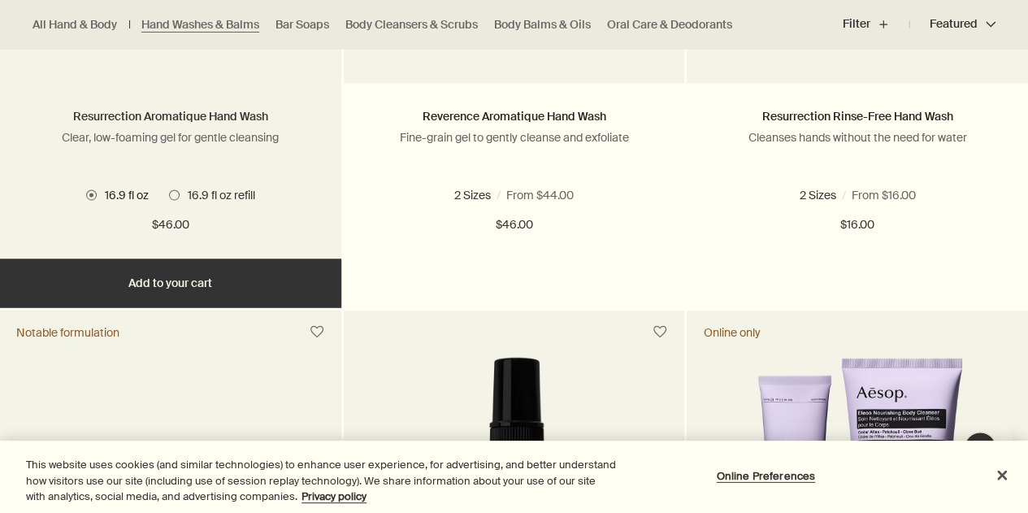
click at [232, 113] on link "Resurrection Aromatique Hand Wash" at bounding box center [170, 116] width 195 height 15
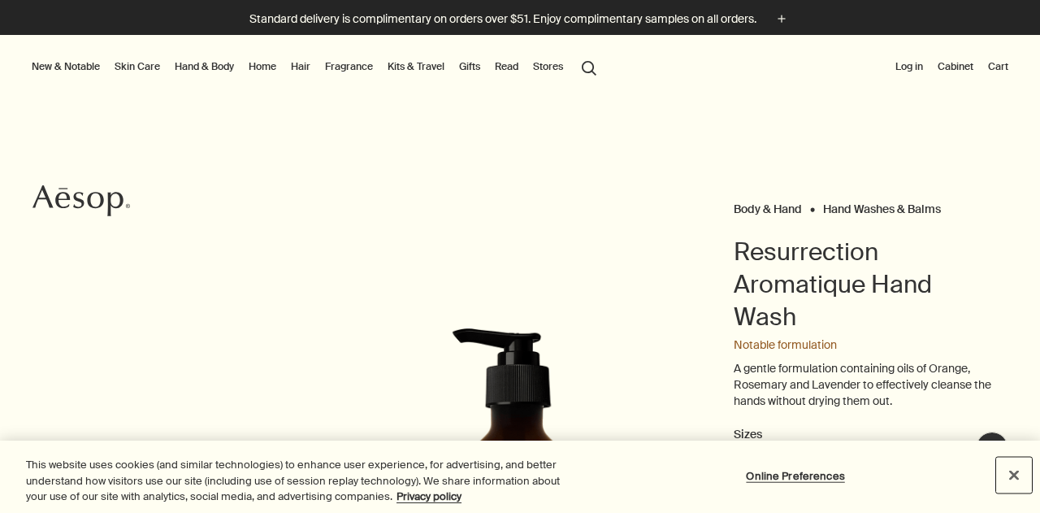
click at [1011, 473] on button "Close" at bounding box center [1014, 475] width 36 height 36
